Goal: Task Accomplishment & Management: Use online tool/utility

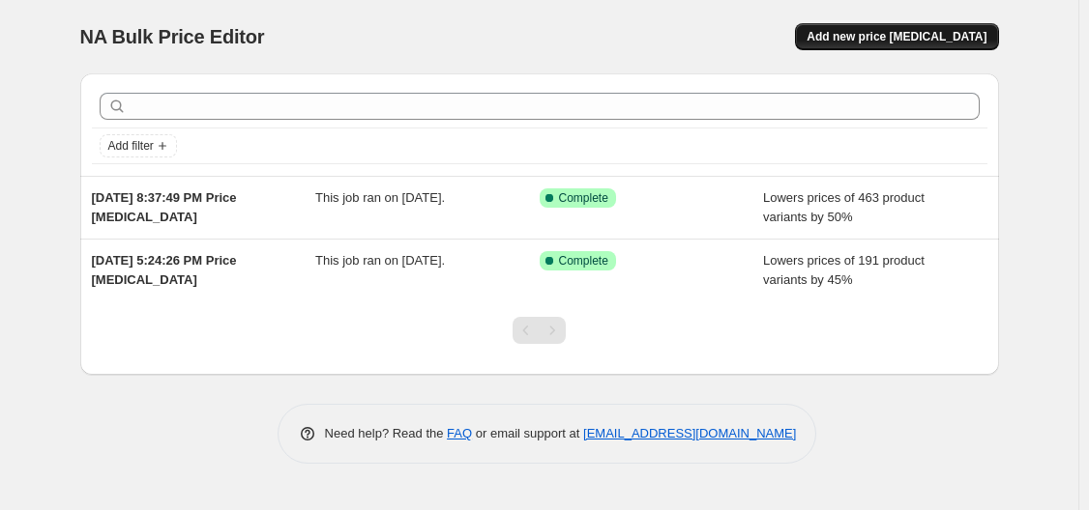
click at [896, 27] on button "Add new price [MEDICAL_DATA]" at bounding box center [896, 36] width 203 height 27
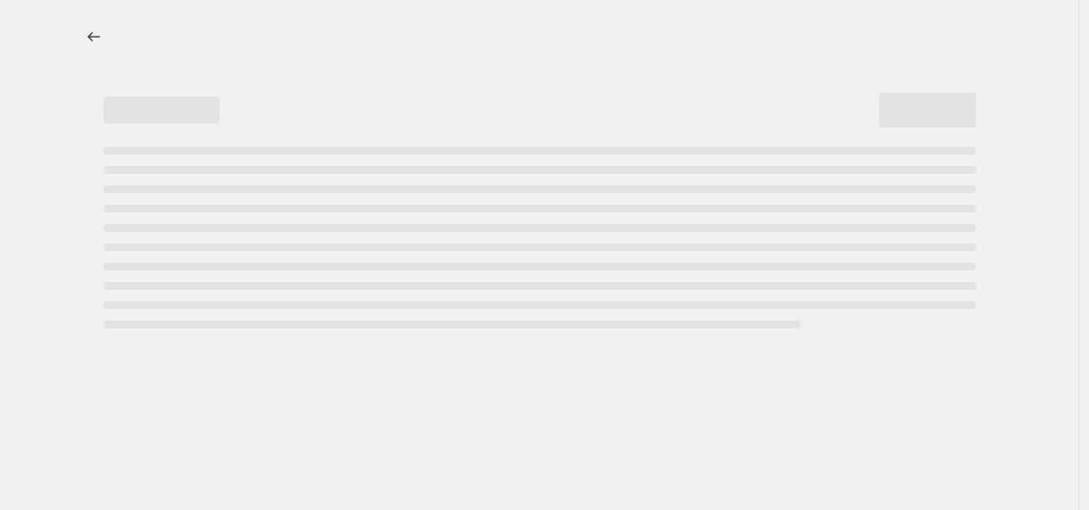
select select "percentage"
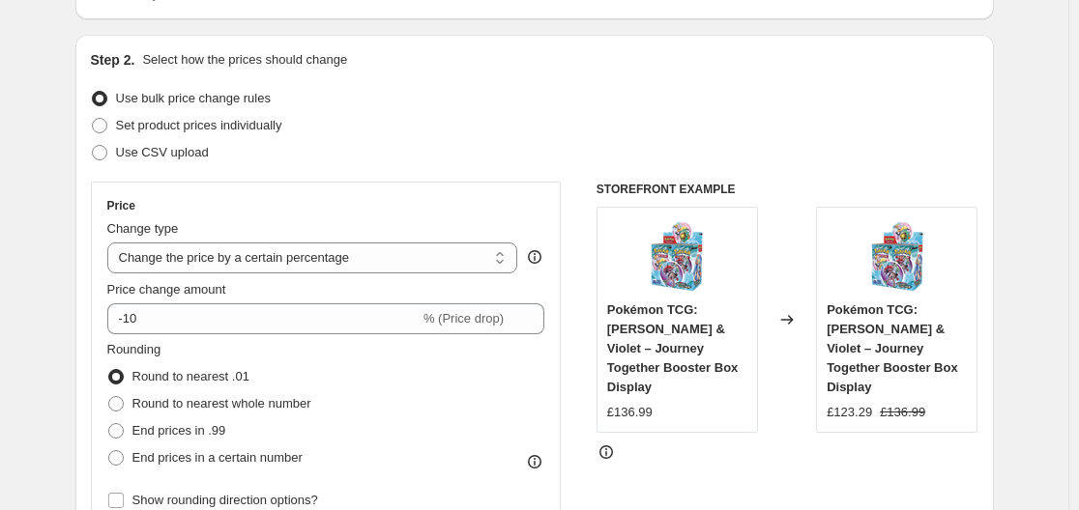
scroll to position [290, 0]
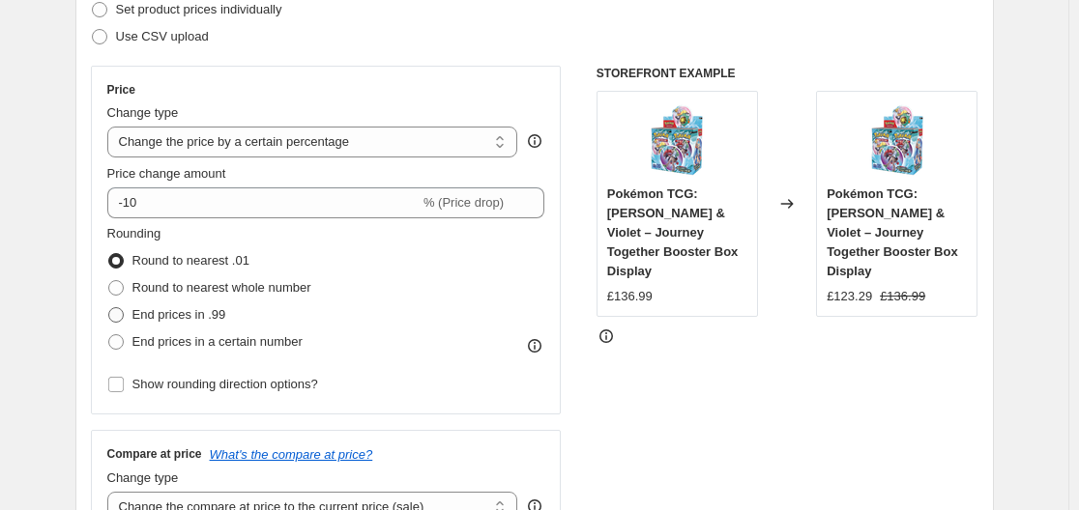
click at [207, 320] on span "End prices in .99" at bounding box center [179, 314] width 94 height 15
click at [109, 308] on input "End prices in .99" at bounding box center [108, 307] width 1 height 1
radio input "true"
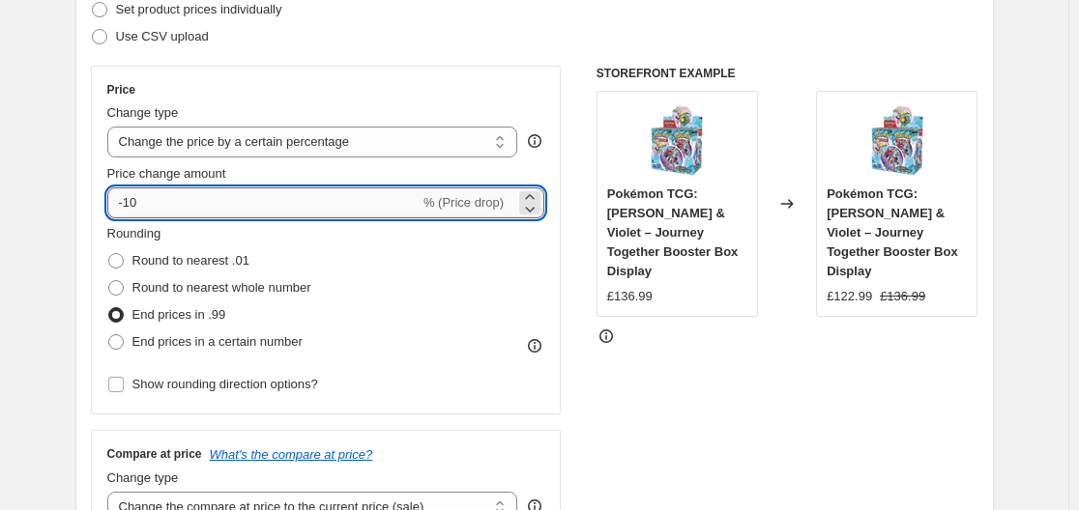
click at [199, 212] on input "-10" at bounding box center [263, 203] width 312 height 31
type input "-1"
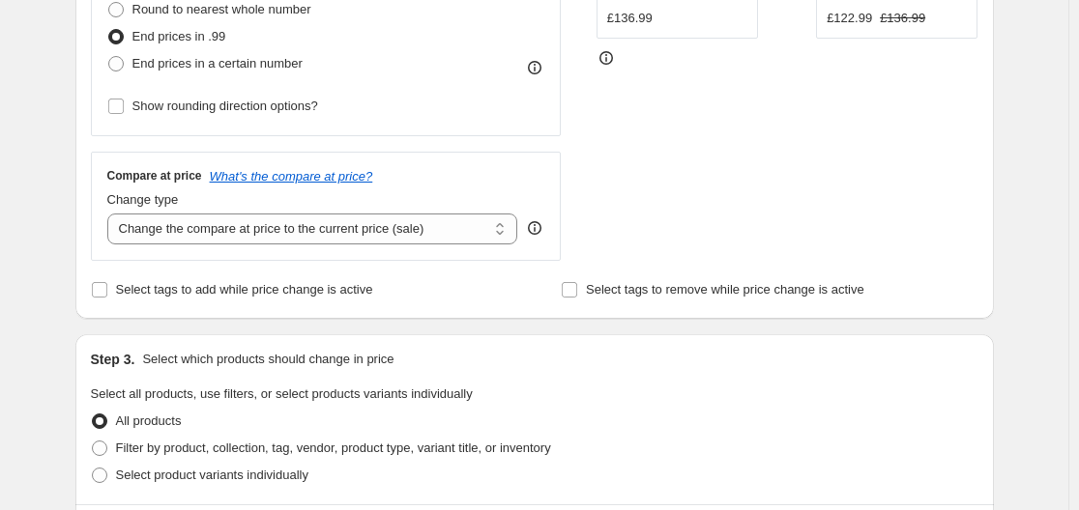
scroll to position [677, 0]
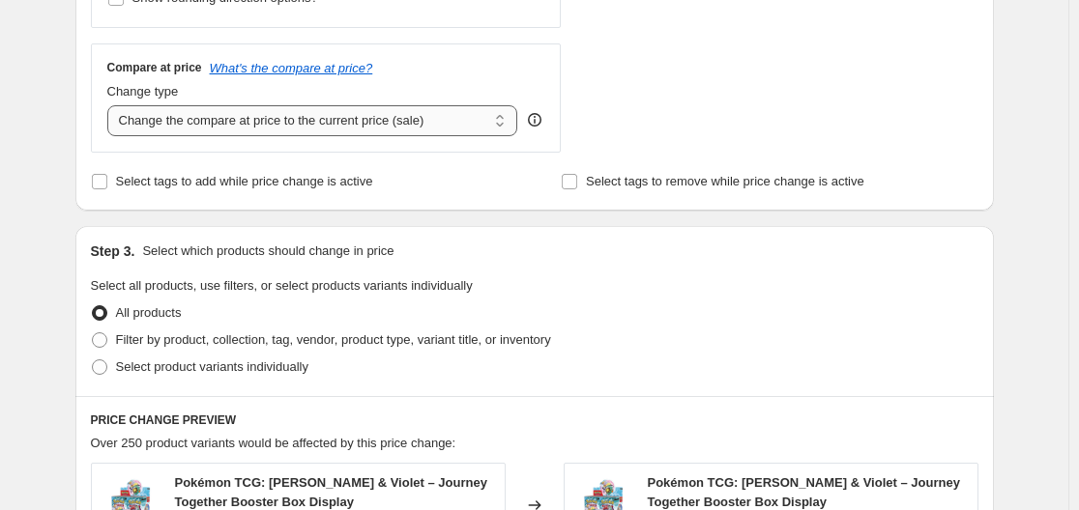
type input "-45"
click at [213, 128] on select "Change the compare at price to the current price (sale) Change the compare at p…" at bounding box center [312, 120] width 411 height 31
select select "remove"
click at [111, 105] on select "Change the compare at price to the current price (sale) Change the compare at p…" at bounding box center [312, 120] width 411 height 31
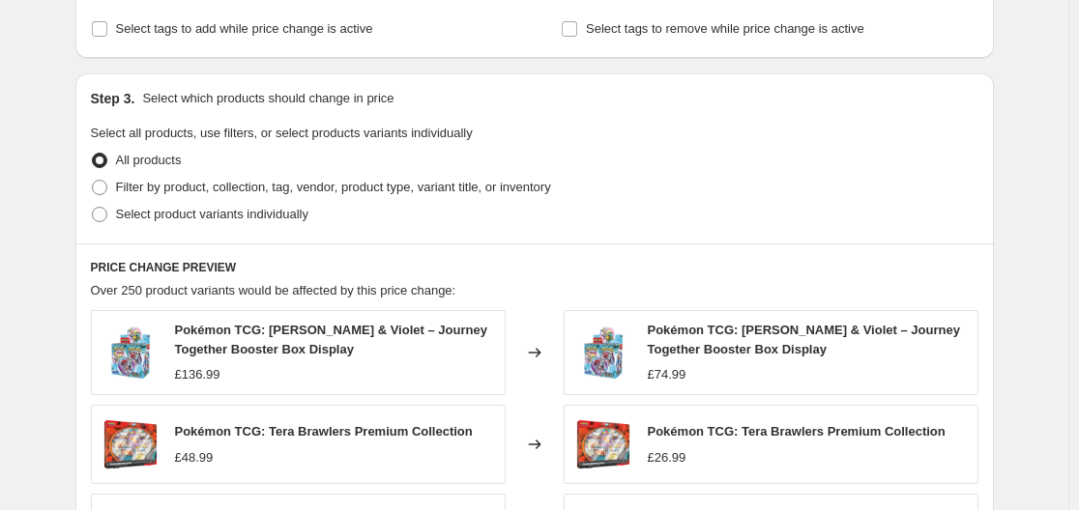
scroll to position [870, 0]
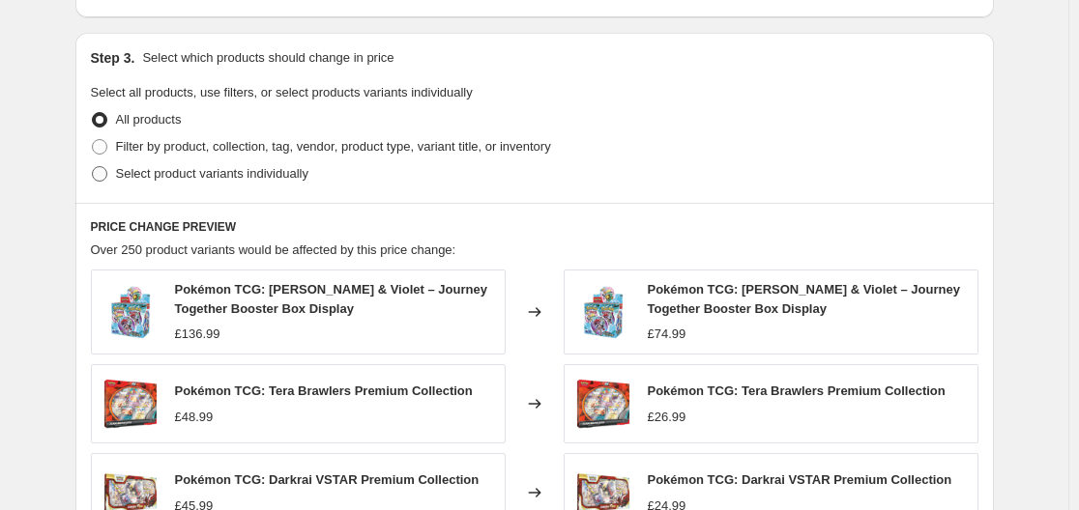
click at [108, 176] on span at bounding box center [99, 173] width 17 height 17
click at [93, 167] on input "Select product variants individually" at bounding box center [92, 166] width 1 height 1
radio input "true"
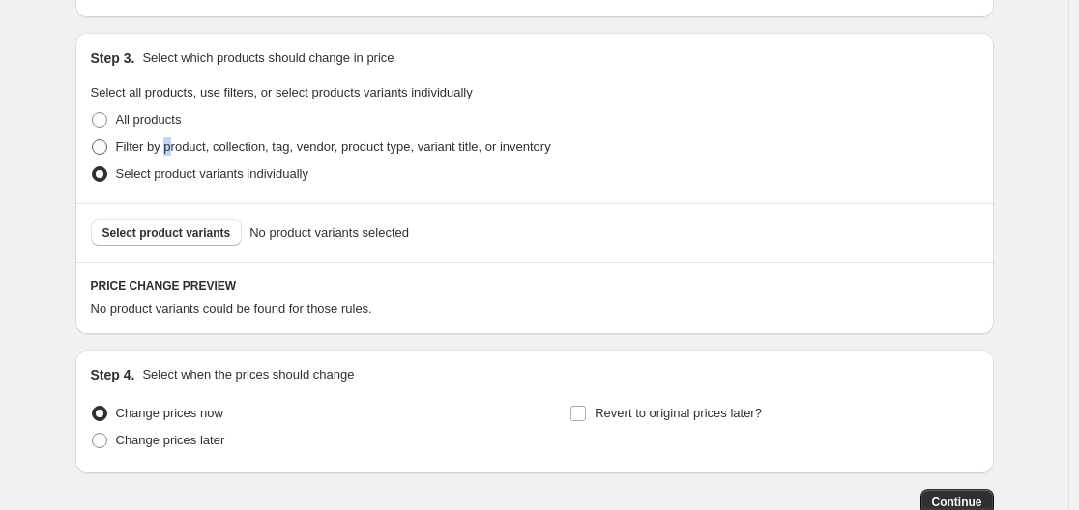
click at [176, 146] on span "Filter by product, collection, tag, vendor, product type, variant title, or inv…" at bounding box center [333, 146] width 435 height 15
click at [107, 151] on span at bounding box center [99, 146] width 15 height 15
click at [93, 140] on input "Filter by product, collection, tag, vendor, product type, variant title, or inv…" at bounding box center [92, 139] width 1 height 1
radio input "true"
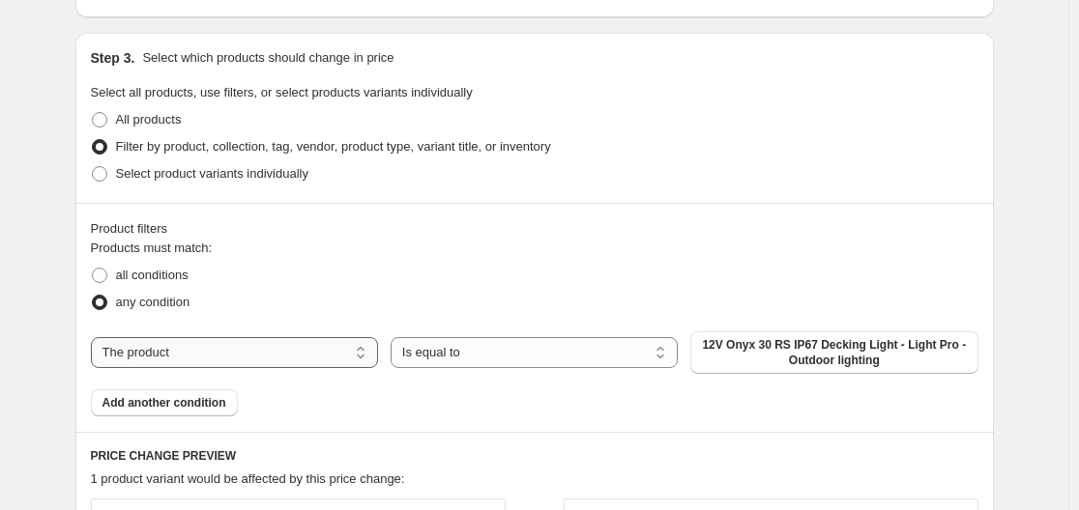
click at [281, 353] on select "The product The product's collection The product's tag The product's vendor The…" at bounding box center [234, 352] width 287 height 31
select select "vendor"
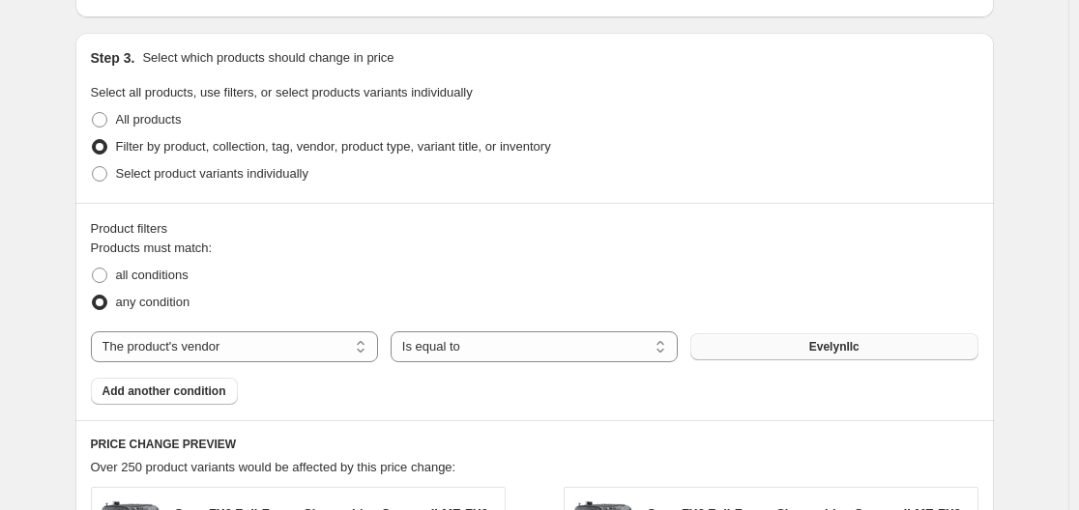
click at [833, 349] on span "Evelynllc" at bounding box center [834, 346] width 50 height 15
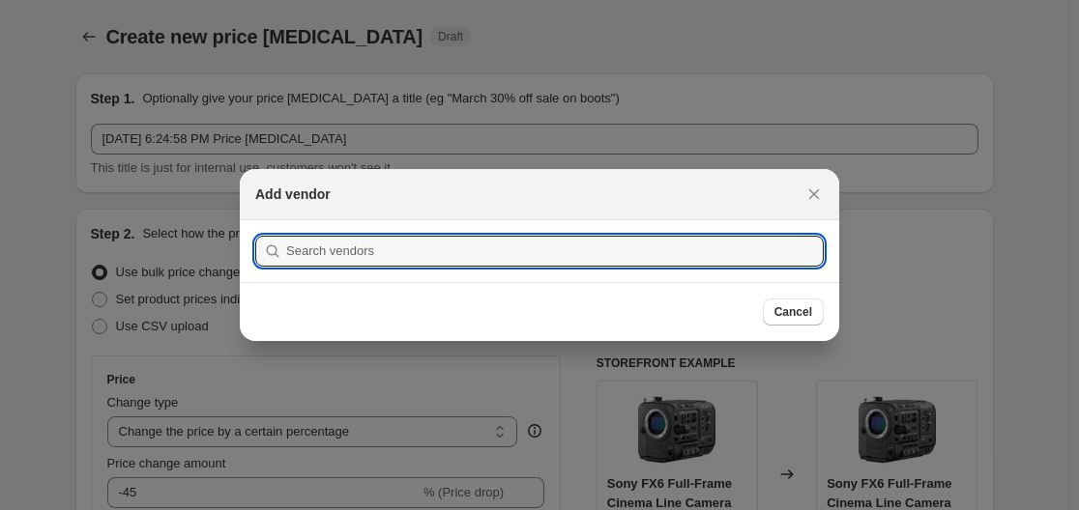
scroll to position [0, 0]
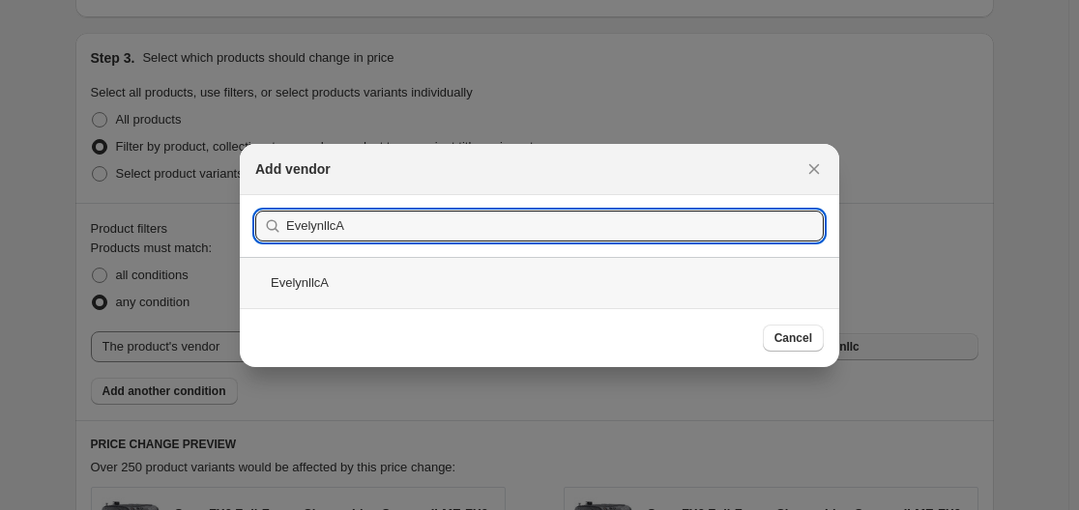
type input "EvelynllcA"
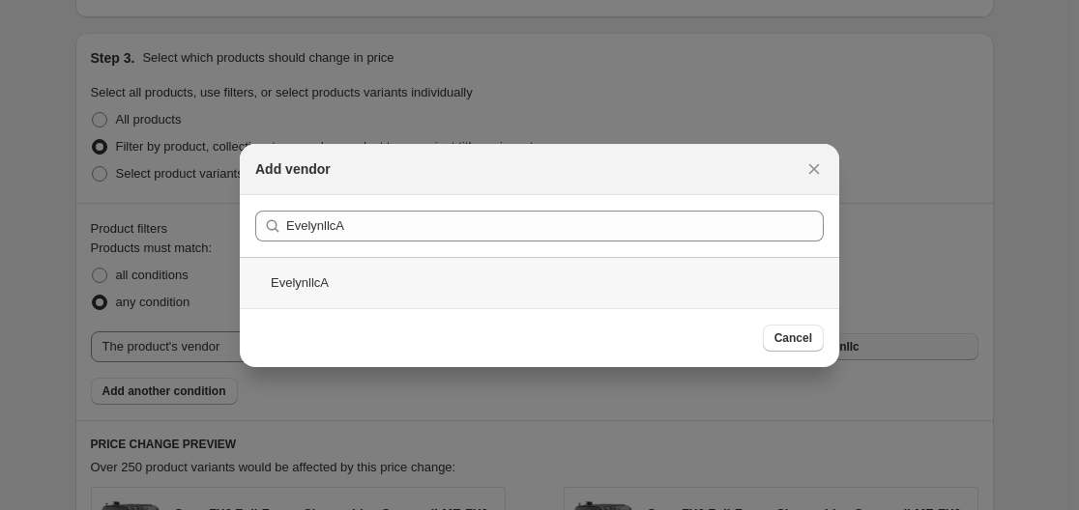
click at [364, 289] on div "EvelynllcA" at bounding box center [539, 282] width 599 height 51
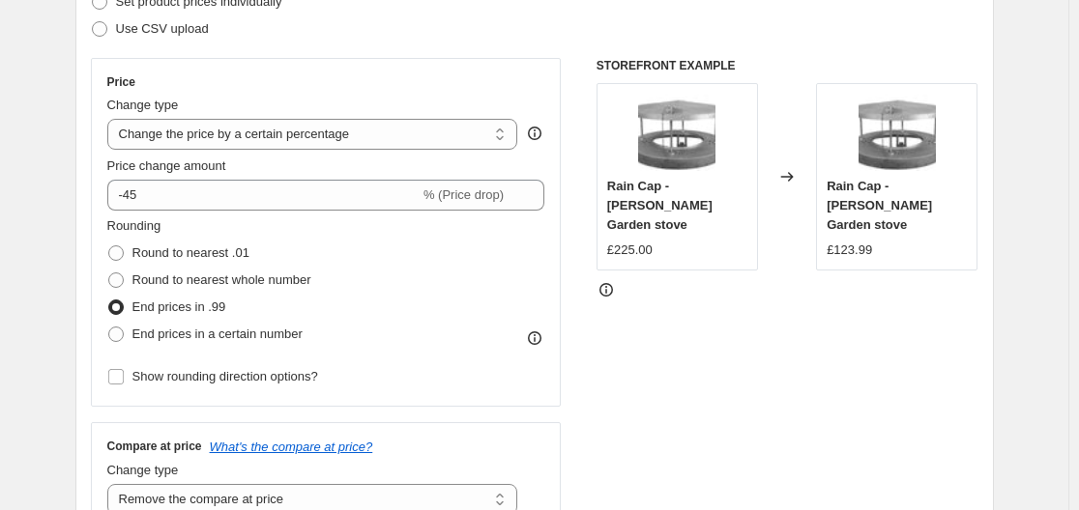
scroll to position [290, 0]
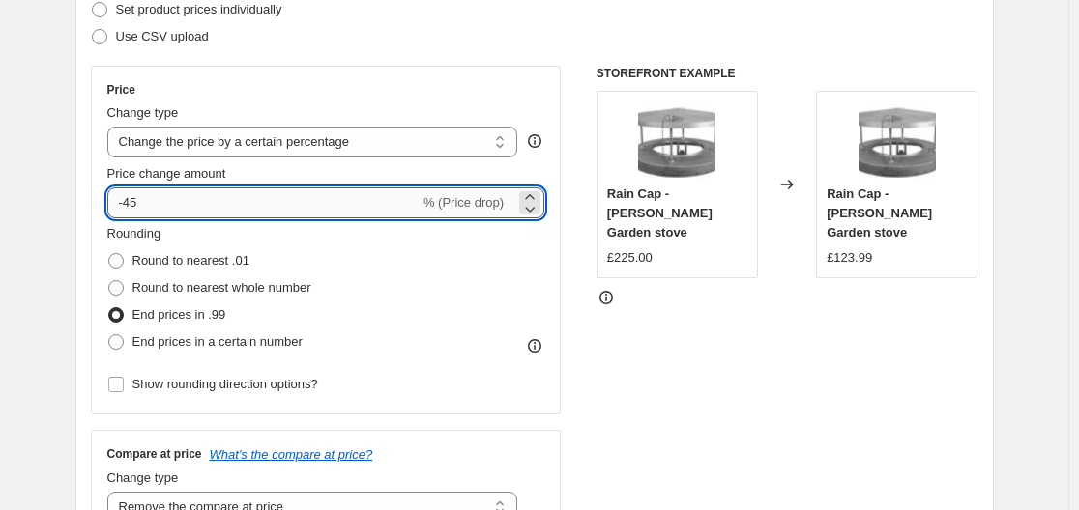
click at [220, 209] on input "-45" at bounding box center [263, 203] width 312 height 31
type input "-4"
type input "-50"
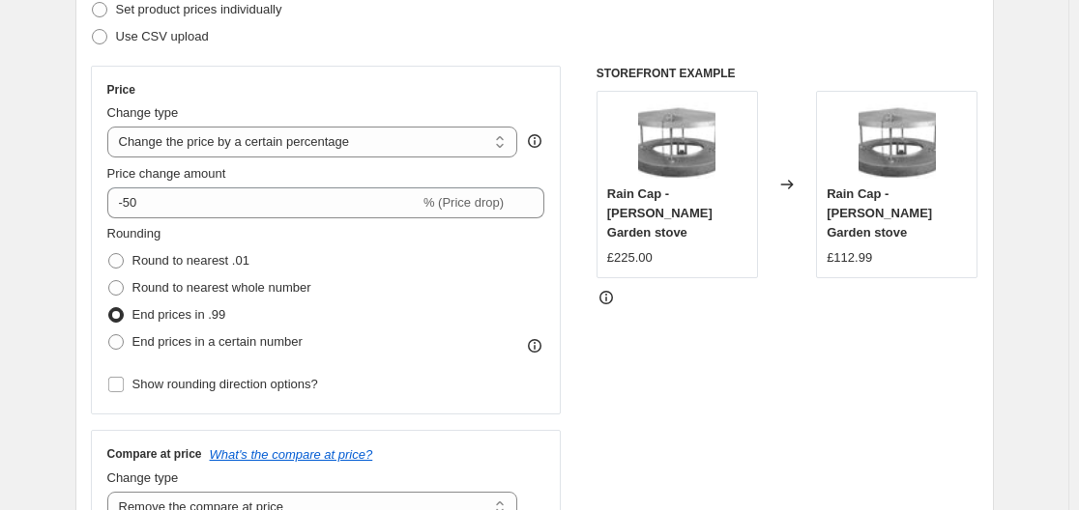
click at [84, 234] on div "Step 2. Select how the prices should change Use bulk price change rules Set pro…" at bounding box center [534, 258] width 918 height 679
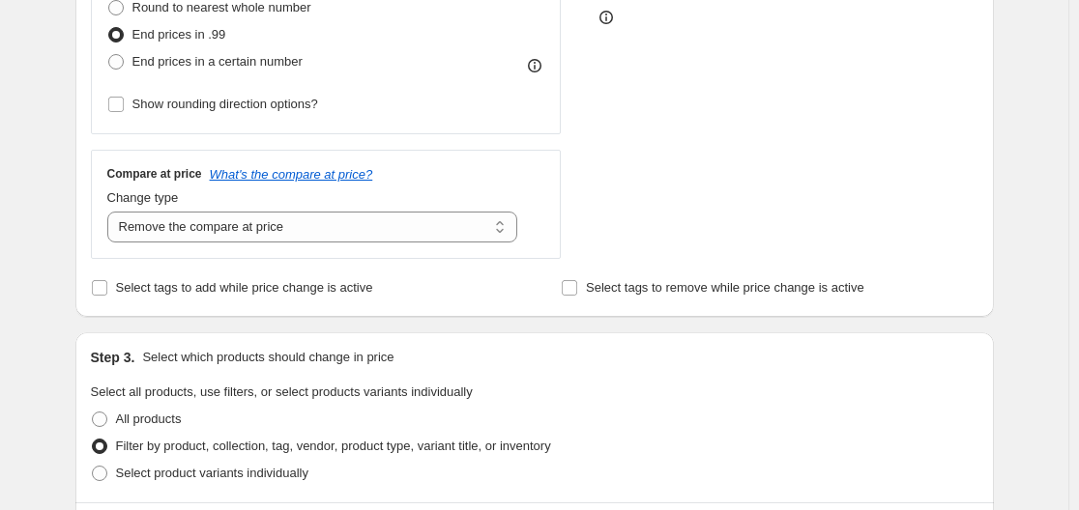
scroll to position [580, 0]
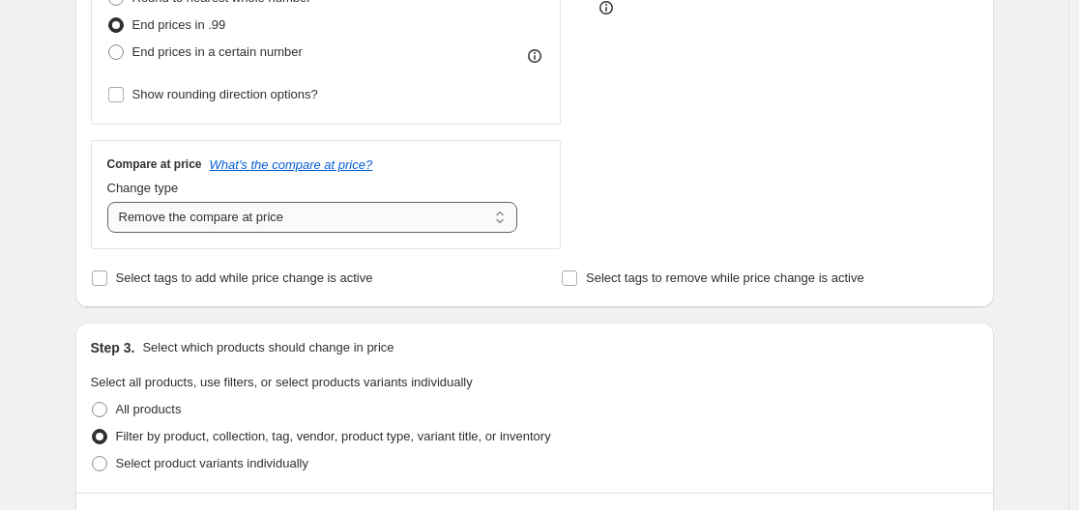
click at [182, 220] on select "Change the compare at price to the current price (sale) Change the compare at p…" at bounding box center [312, 217] width 411 height 31
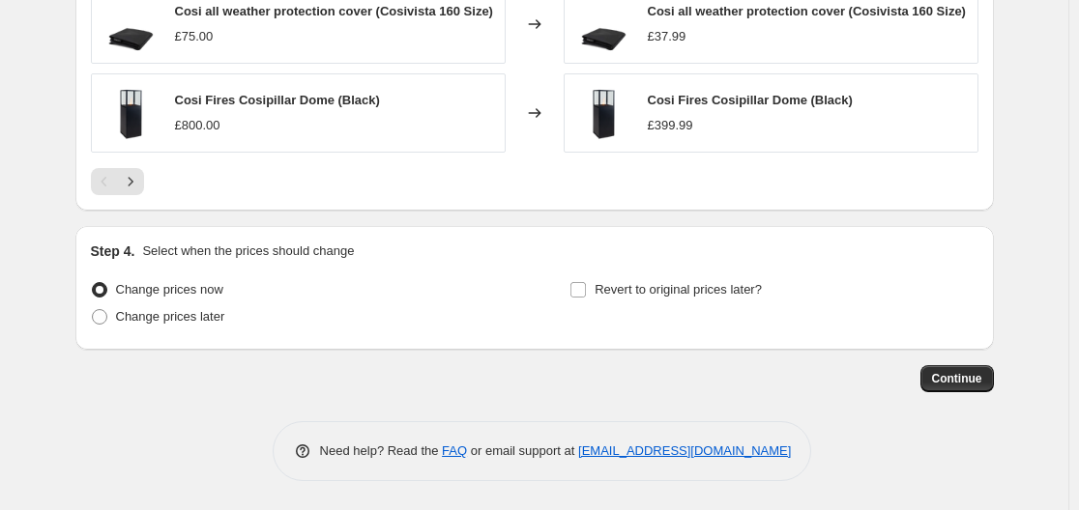
scroll to position [1658, 0]
click at [941, 376] on span "Continue" at bounding box center [957, 378] width 50 height 15
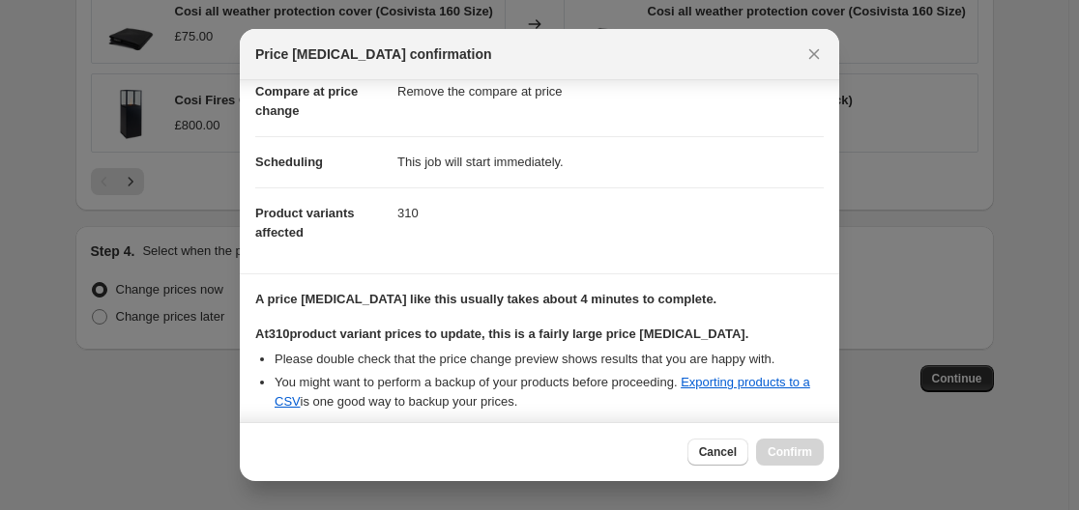
scroll to position [310, 0]
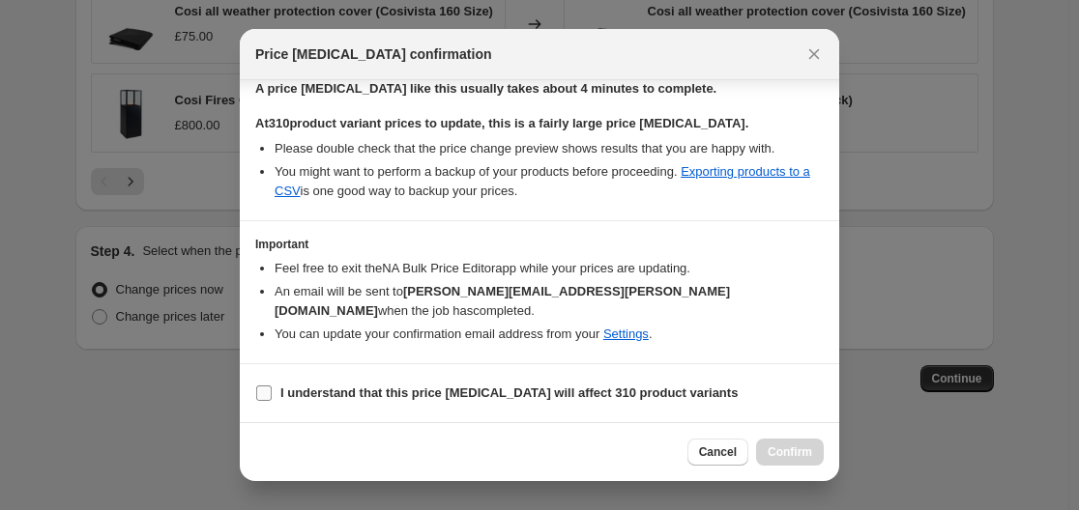
click at [295, 388] on b "I understand that this price change job will affect 310 product variants" at bounding box center [508, 393] width 457 height 15
click at [272, 388] on input "I understand that this price change job will affect 310 product variants" at bounding box center [263, 393] width 15 height 15
checkbox input "true"
click at [784, 449] on span "Confirm" at bounding box center [790, 452] width 44 height 15
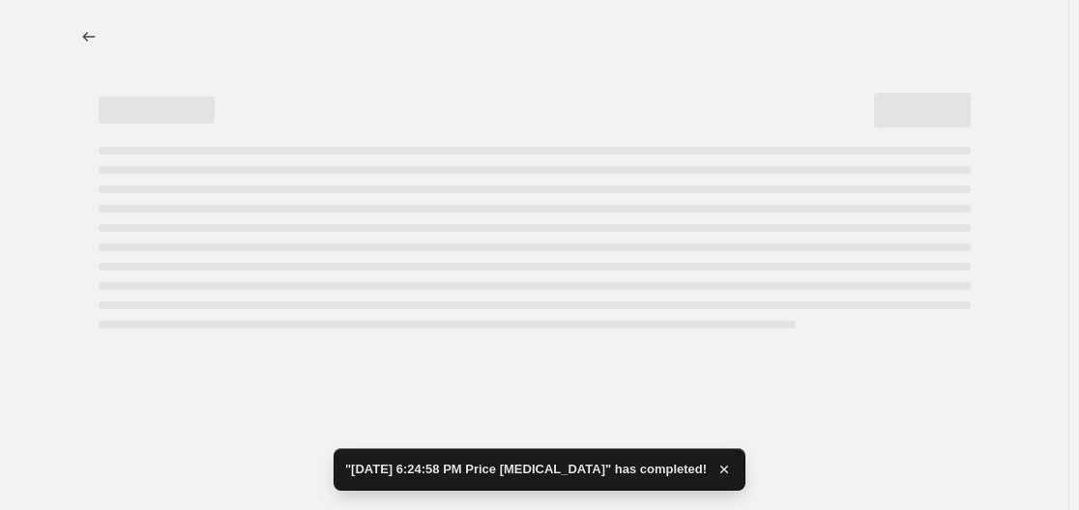
select select "percentage"
select select "remove"
select select "vendor"
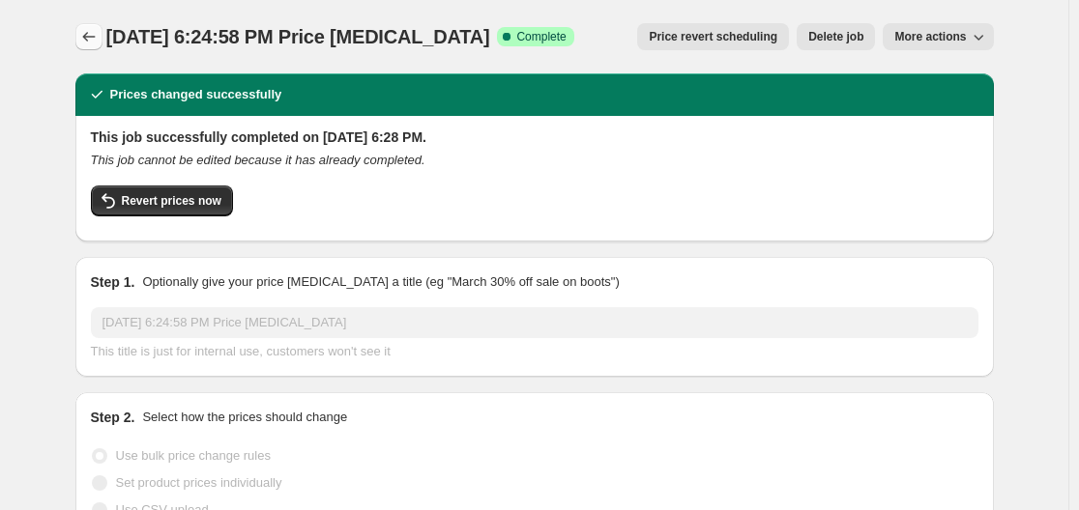
click at [86, 44] on icon "Price change jobs" at bounding box center [88, 36] width 19 height 19
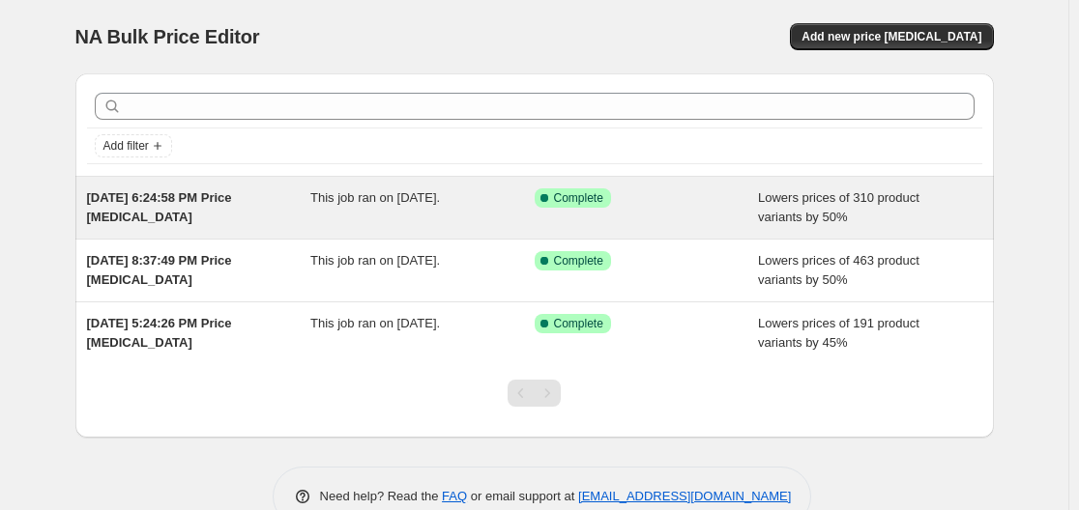
click at [275, 218] on div "[DATE] 6:24:58 PM Price [MEDICAL_DATA]" at bounding box center [199, 208] width 224 height 39
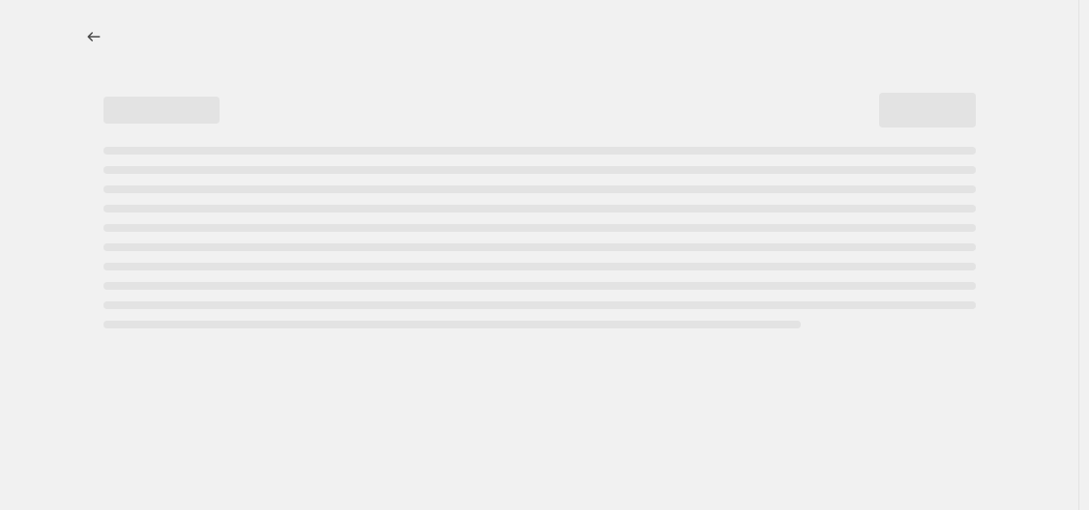
select select "percentage"
select select "remove"
select select "vendor"
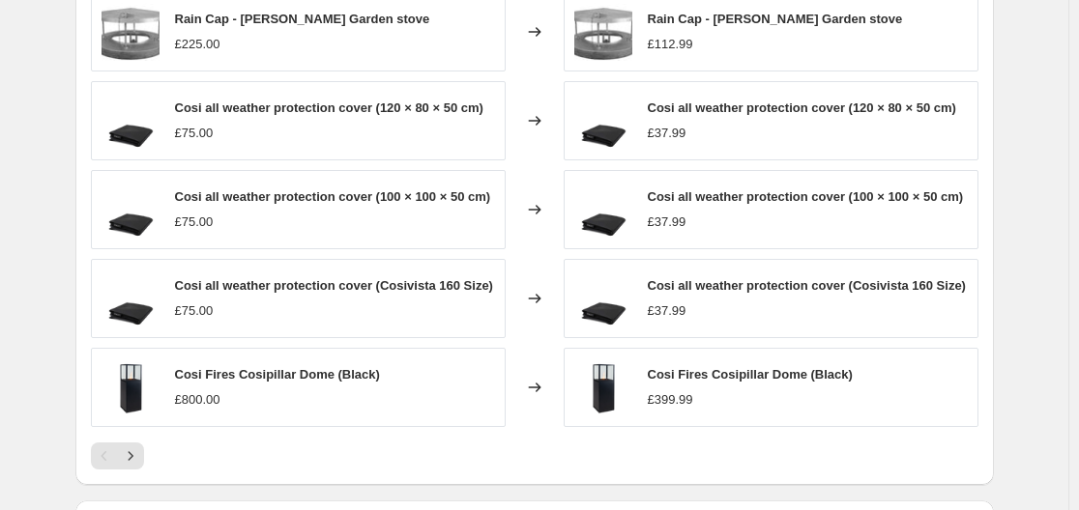
scroll to position [1547, 0]
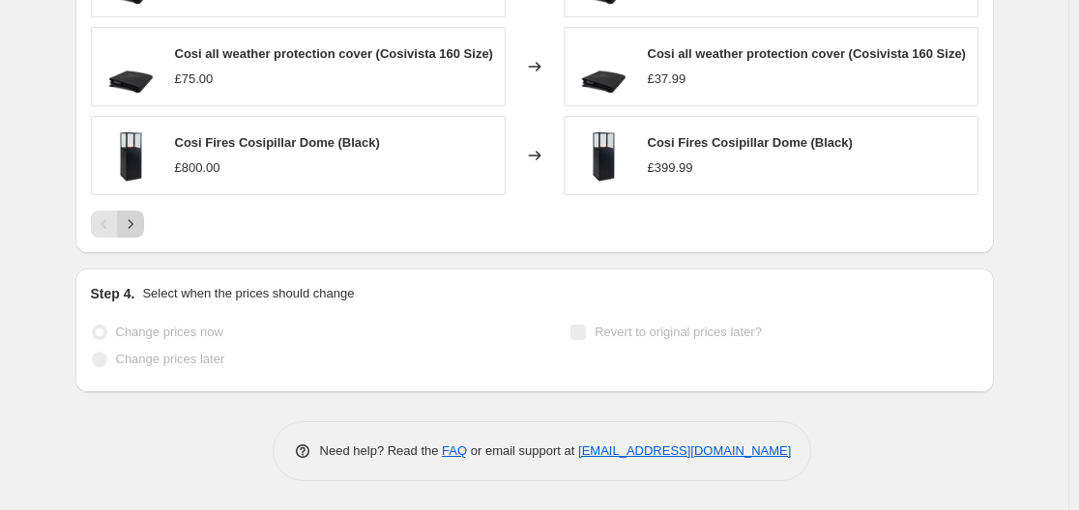
click at [138, 231] on icon "Next" at bounding box center [130, 224] width 19 height 19
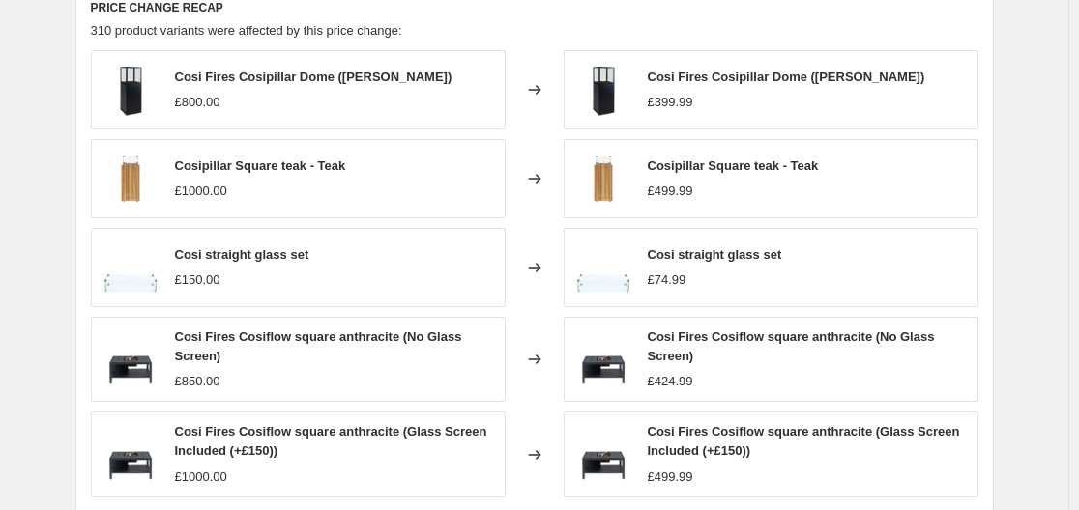
scroll to position [1684, 0]
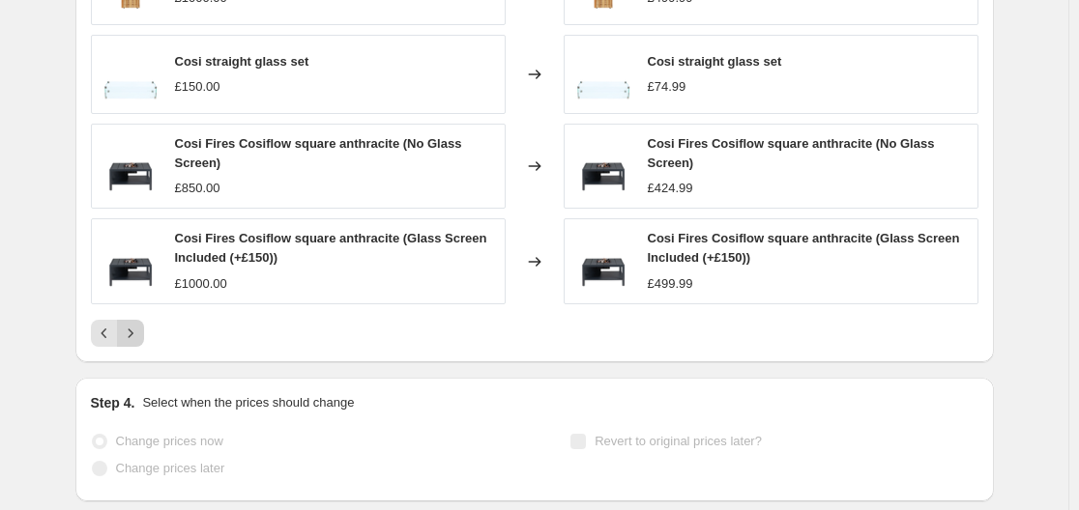
click at [134, 329] on icon "Next" at bounding box center [130, 333] width 19 height 19
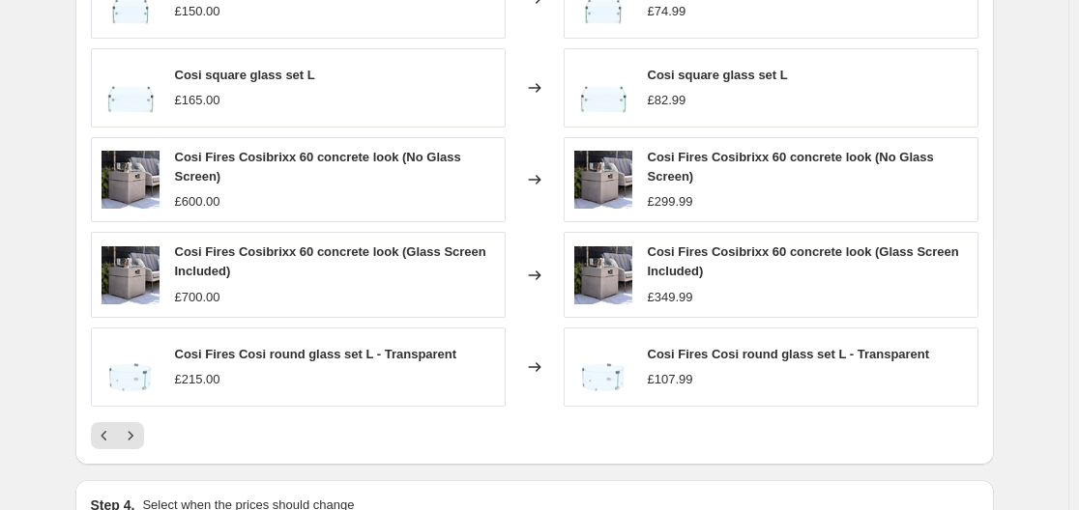
scroll to position [1587, 0]
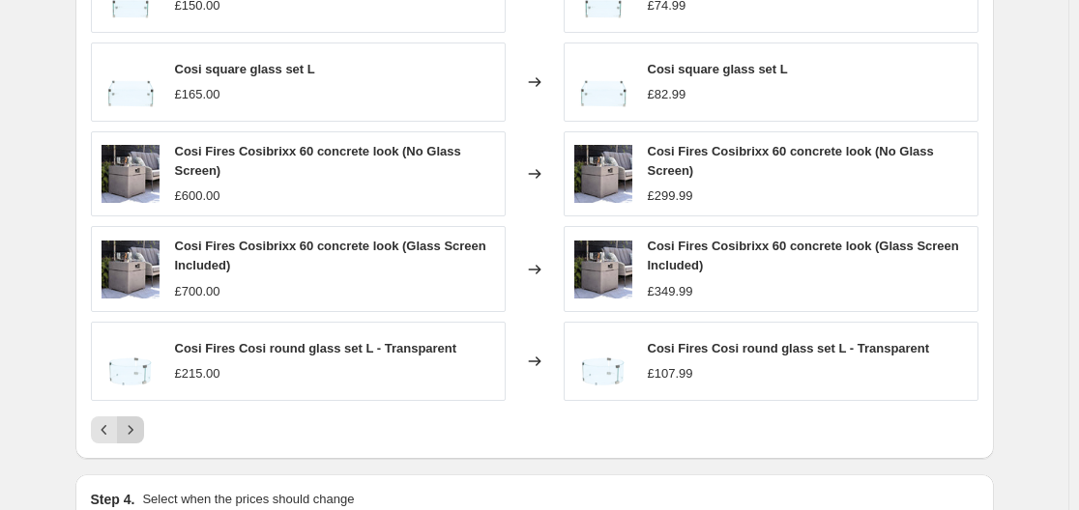
click at [132, 429] on icon "Next" at bounding box center [130, 430] width 19 height 19
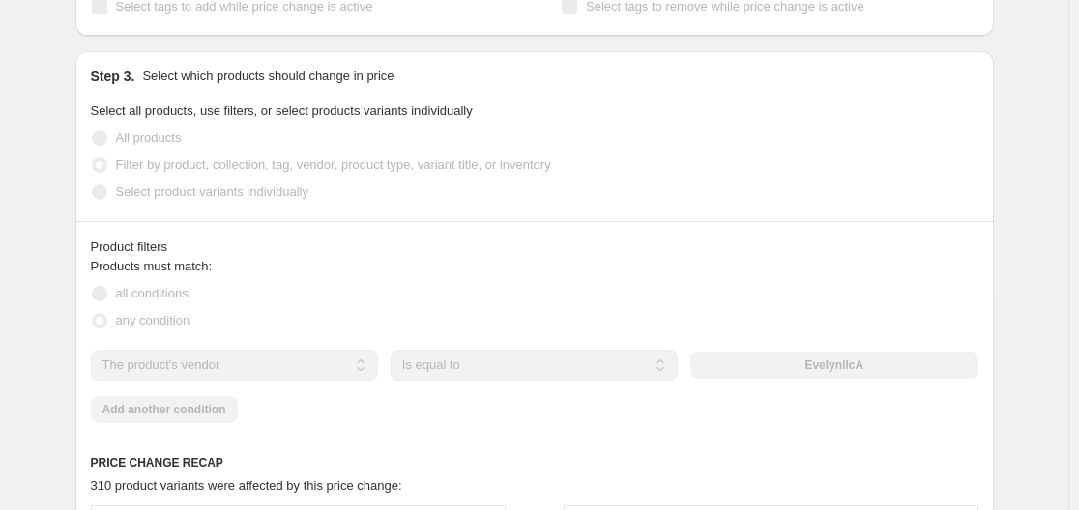
scroll to position [1007, 0]
